Goal: Check status

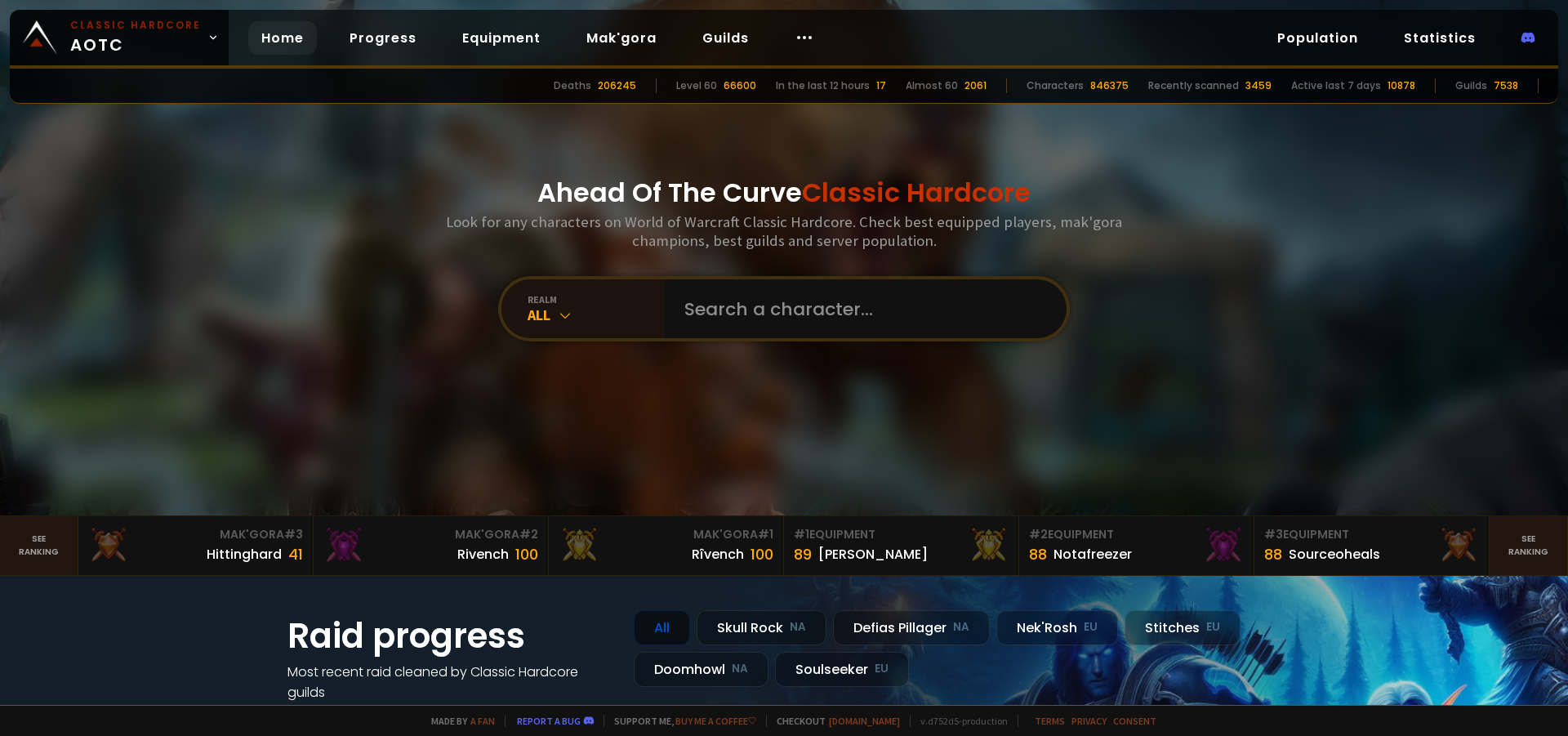
click at [722, 313] on input "text" at bounding box center [861, 309] width 372 height 58
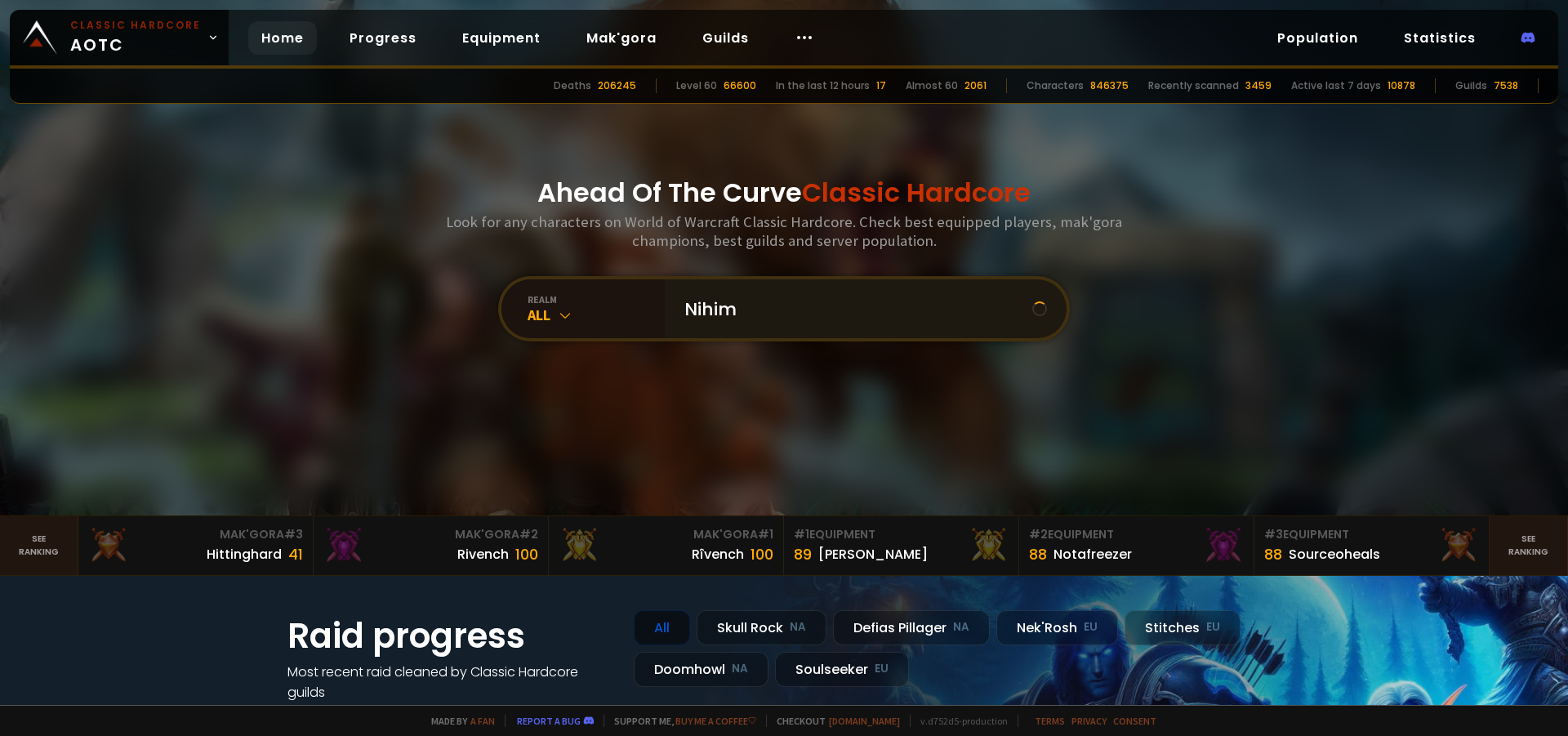
type input "[PERSON_NAME]"
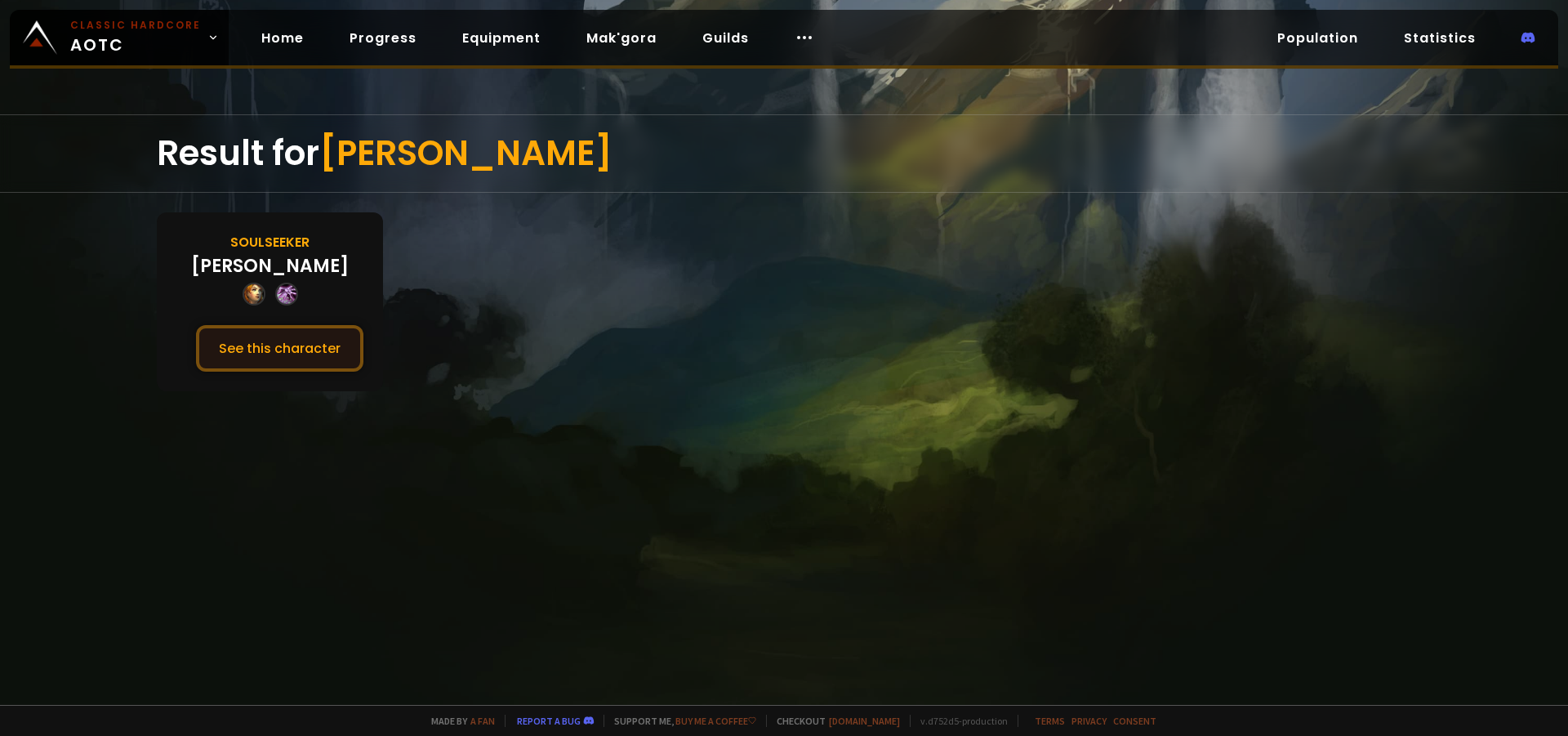
click at [254, 333] on button "See this character" at bounding box center [280, 349] width 168 height 47
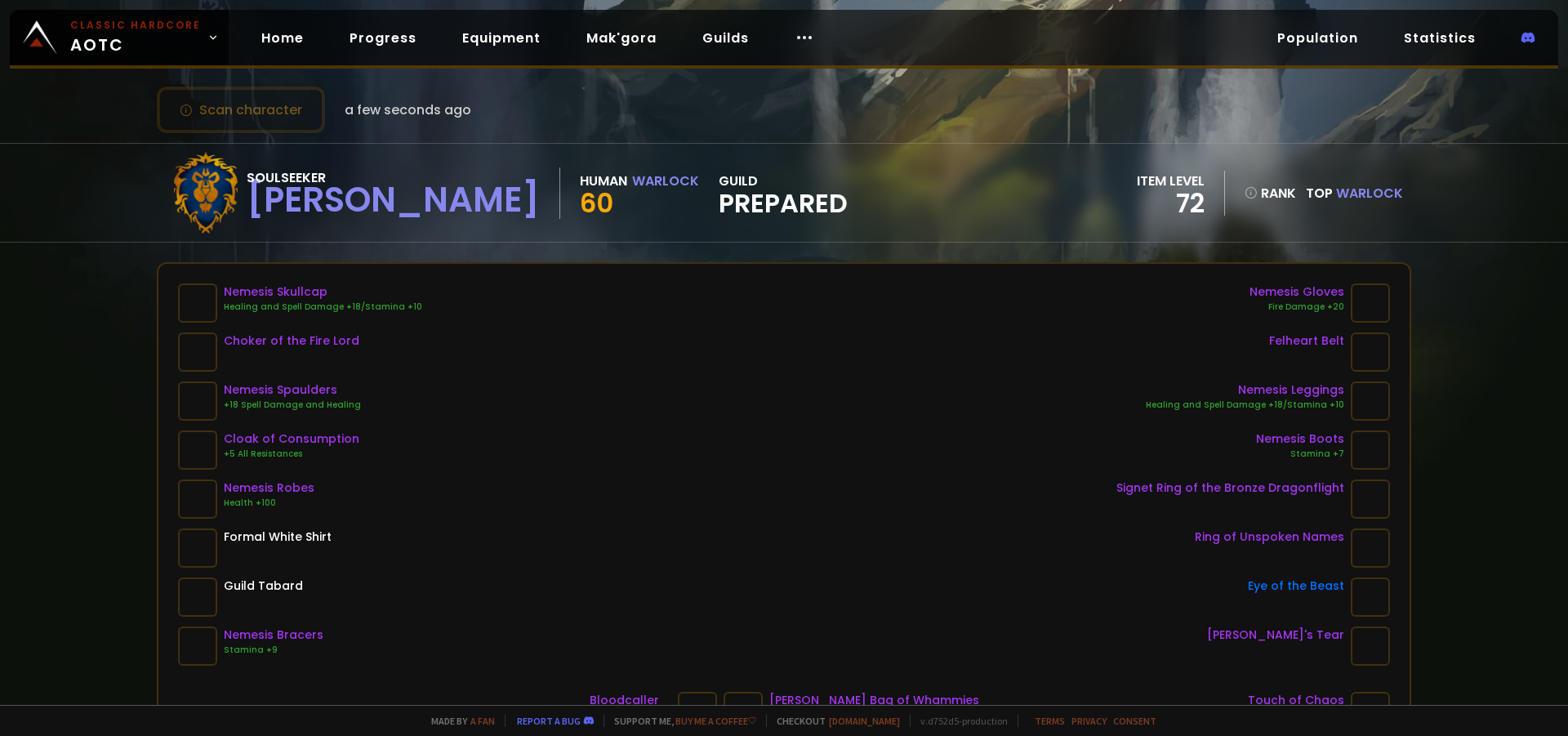
scroll to position [82, 0]
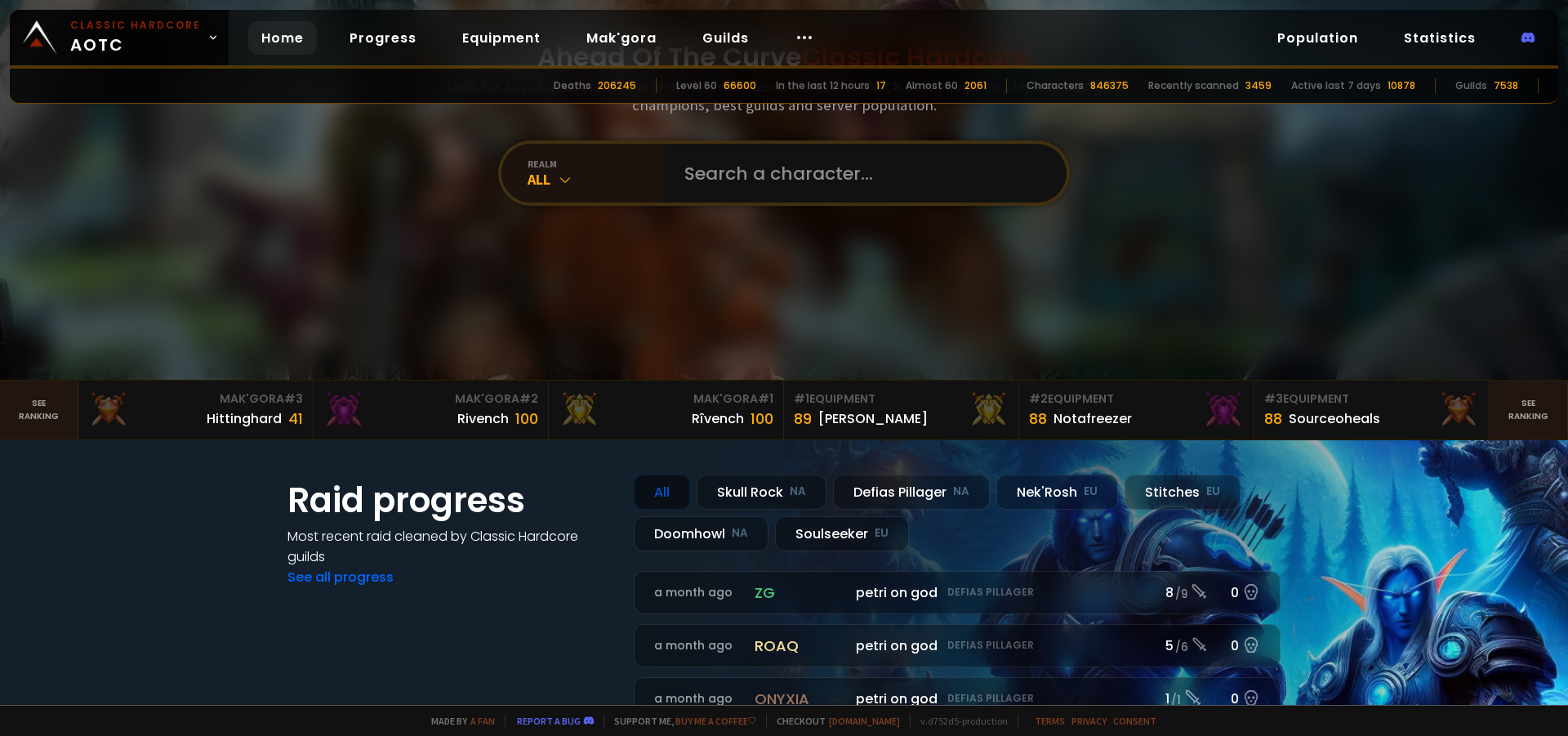
scroll to position [245, 0]
